Goal: Navigation & Orientation: Find specific page/section

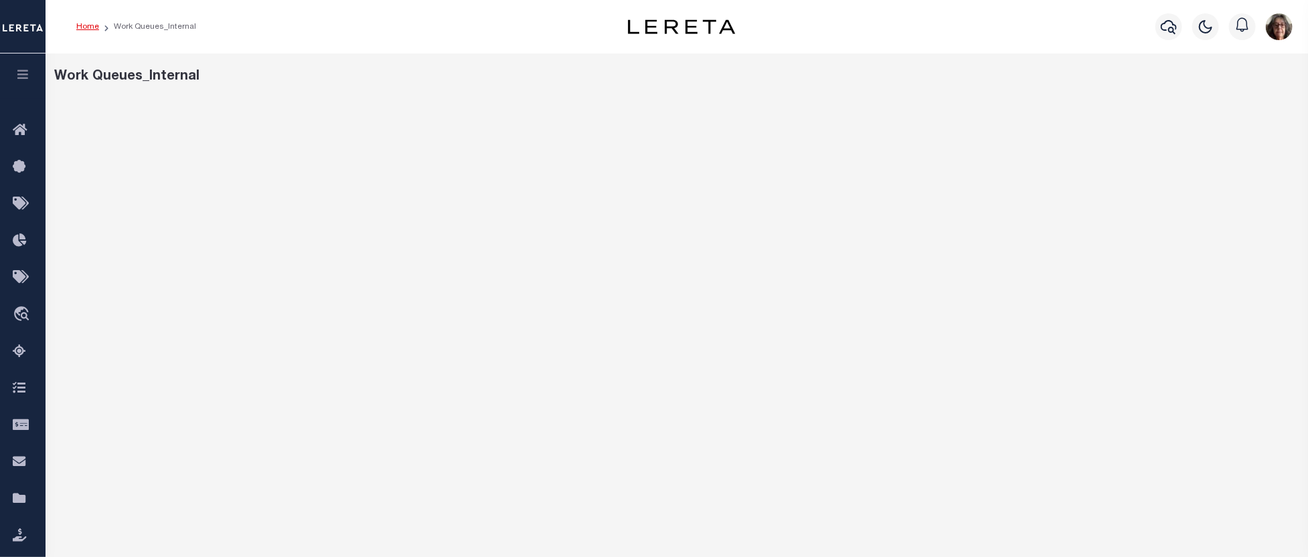
click at [84, 25] on link "Home" at bounding box center [87, 27] width 23 height 8
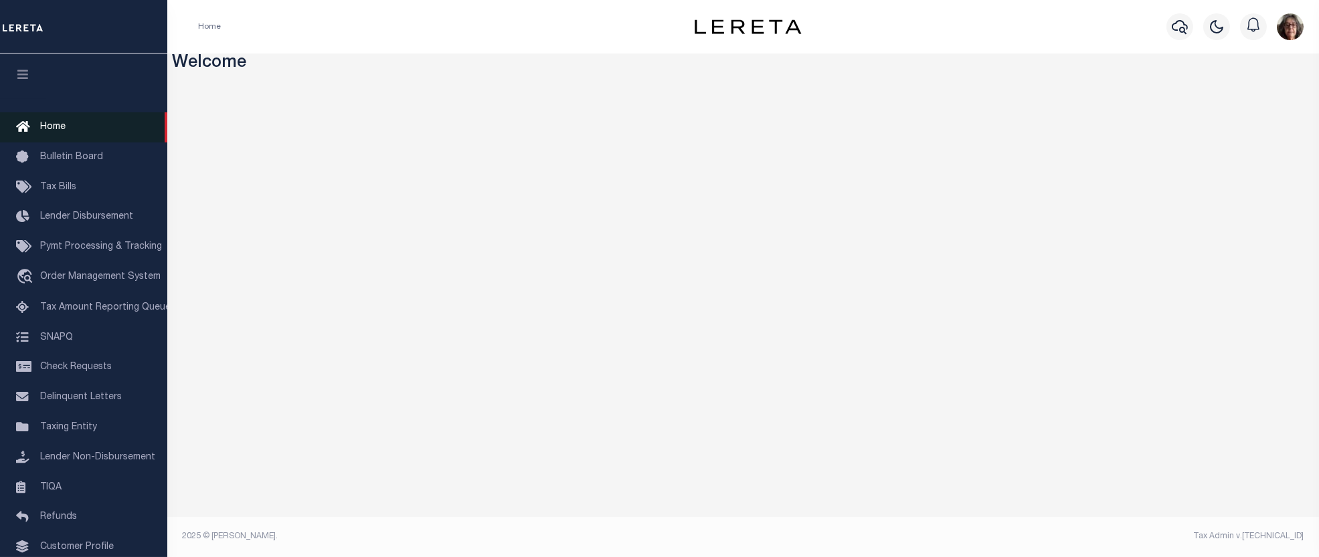
click at [48, 130] on span "Home" at bounding box center [52, 126] width 25 height 9
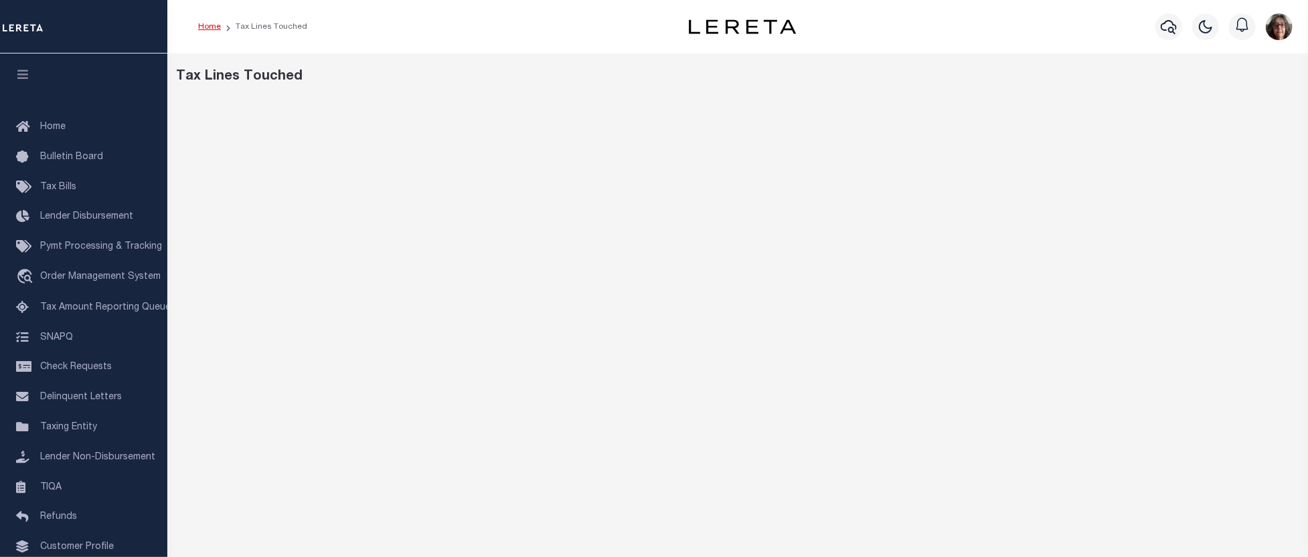
click at [208, 25] on link "Home" at bounding box center [209, 27] width 23 height 8
